Goal: Check status: Check status

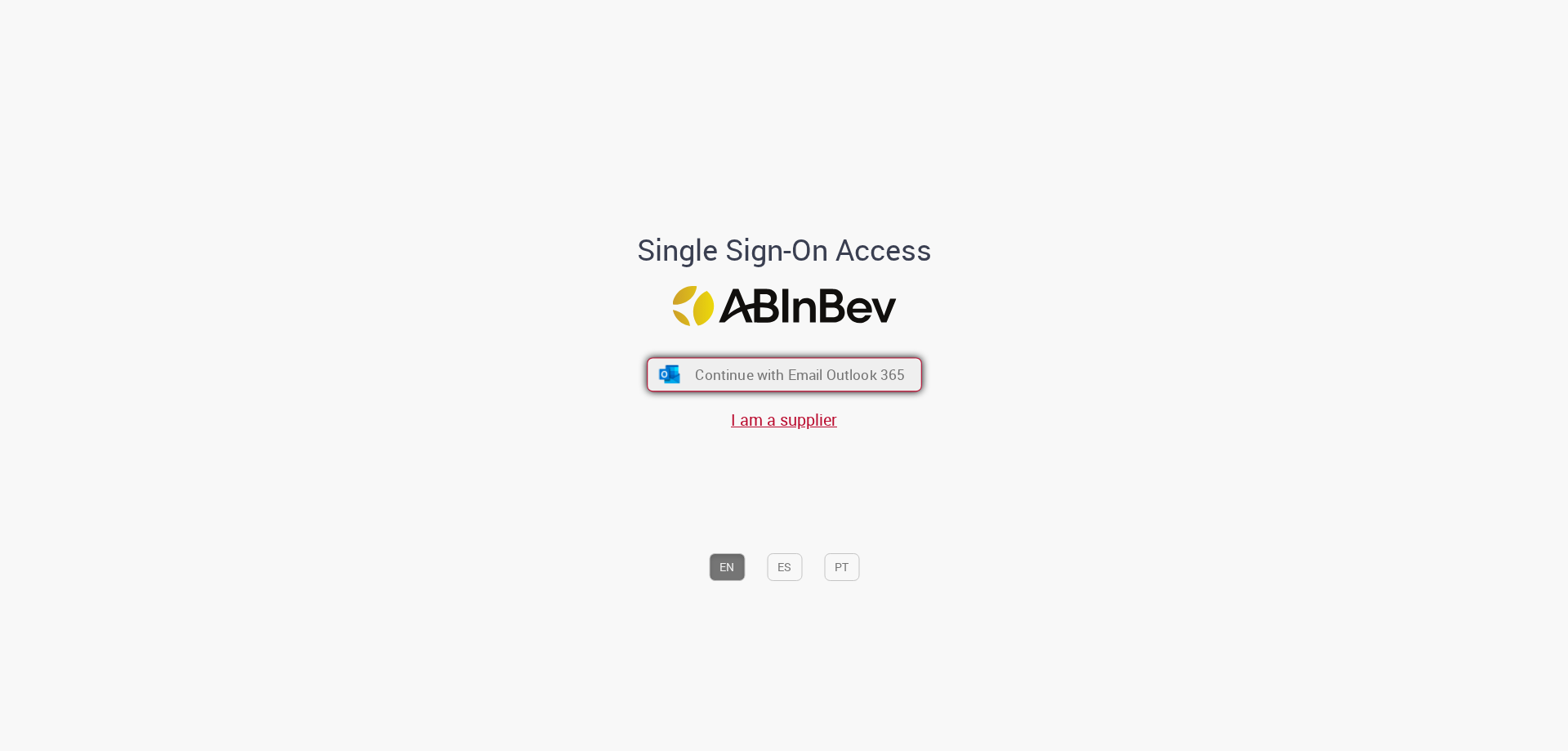
click at [815, 358] on button "Continue with Email Outlook 365" at bounding box center [784, 375] width 275 height 34
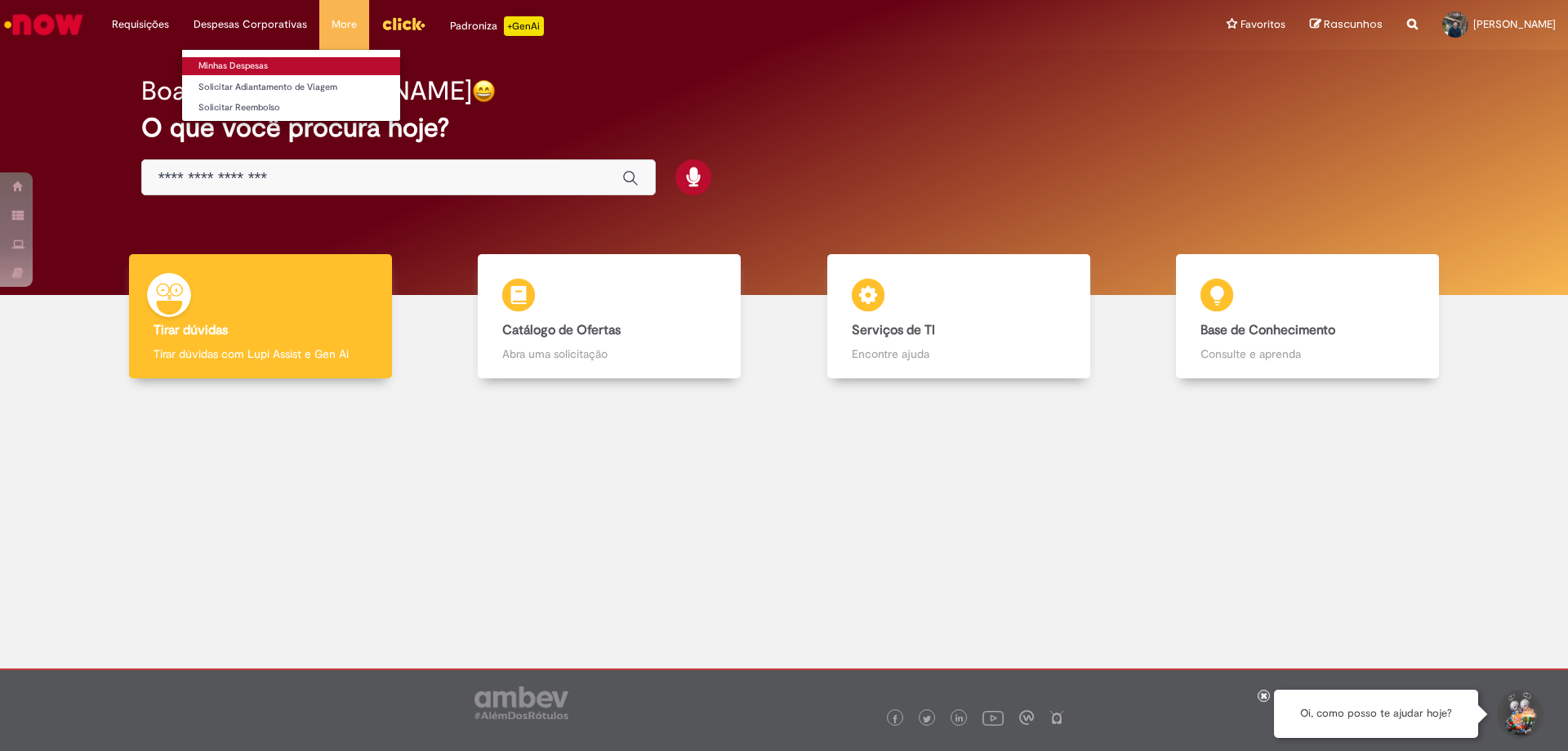
click at [248, 64] on link "Minhas Despesas" at bounding box center [291, 66] width 218 height 18
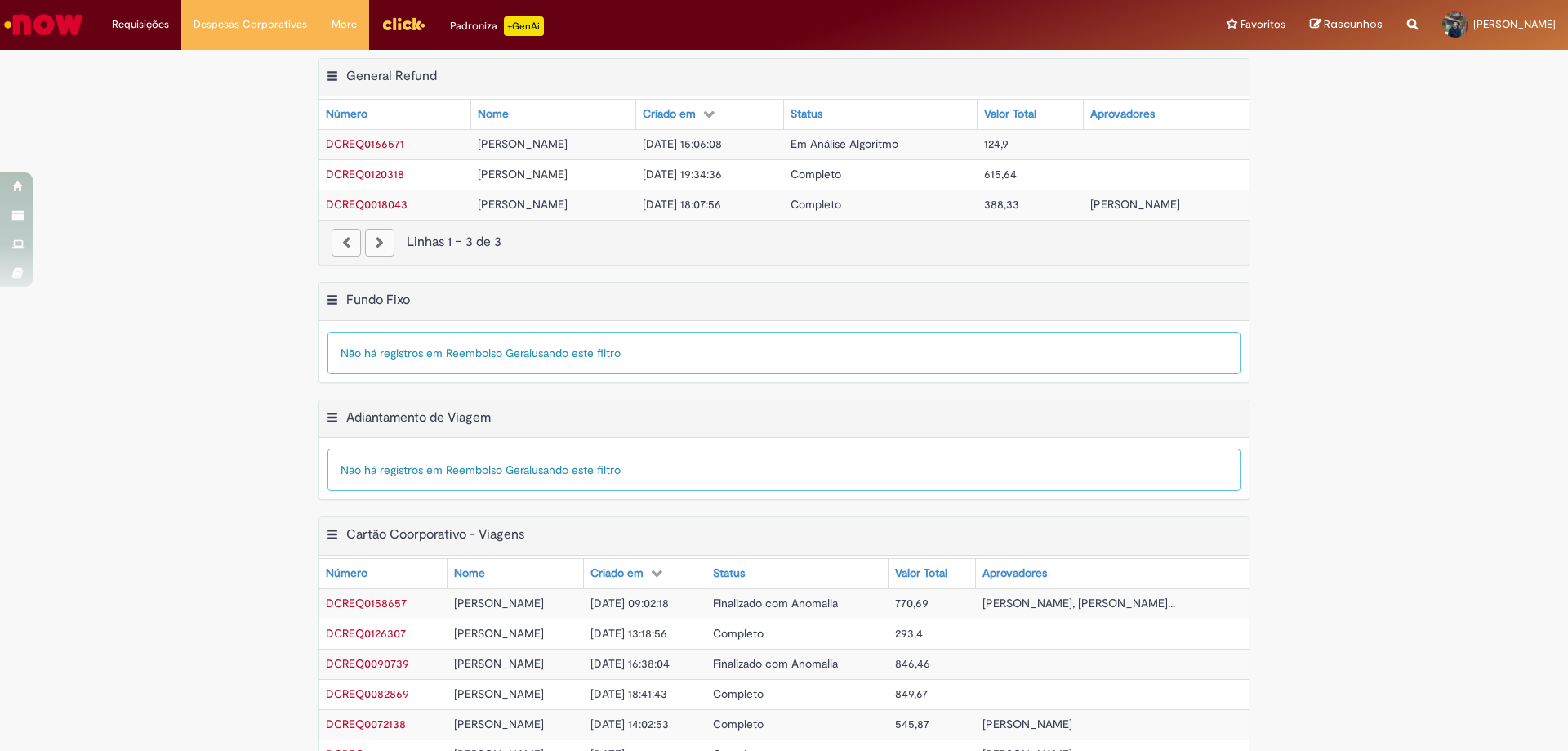
click at [875, 145] on span "Em Análise Algoritmo" at bounding box center [844, 144] width 108 height 14
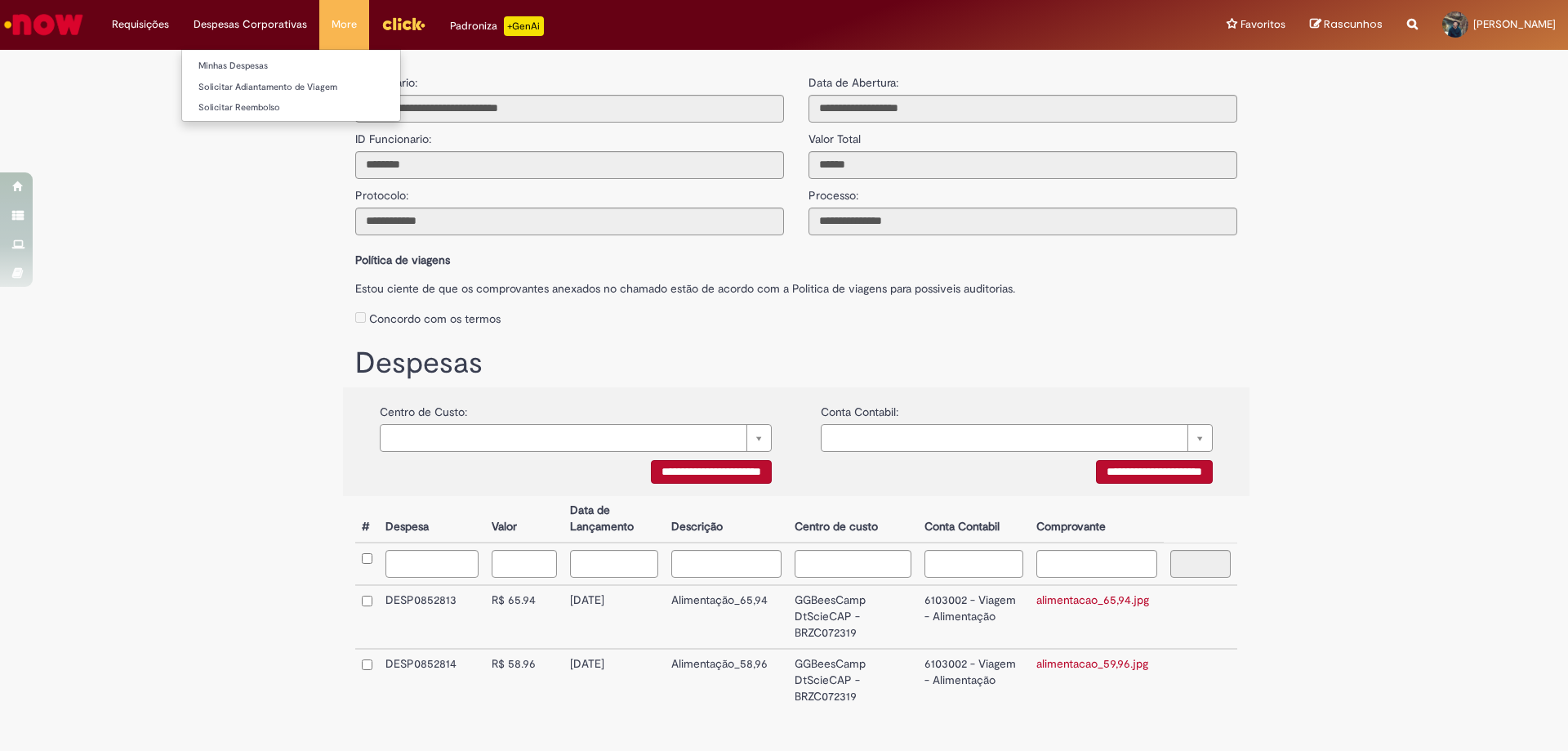
click at [181, 26] on li "Despesas Corporativas Minhas Despesas Solicitar Adiantamento de Viagem Solicita…" at bounding box center [140, 24] width 81 height 49
click at [263, 61] on link "Minhas Despesas" at bounding box center [291, 66] width 218 height 18
